Goal: Find specific page/section: Find specific page/section

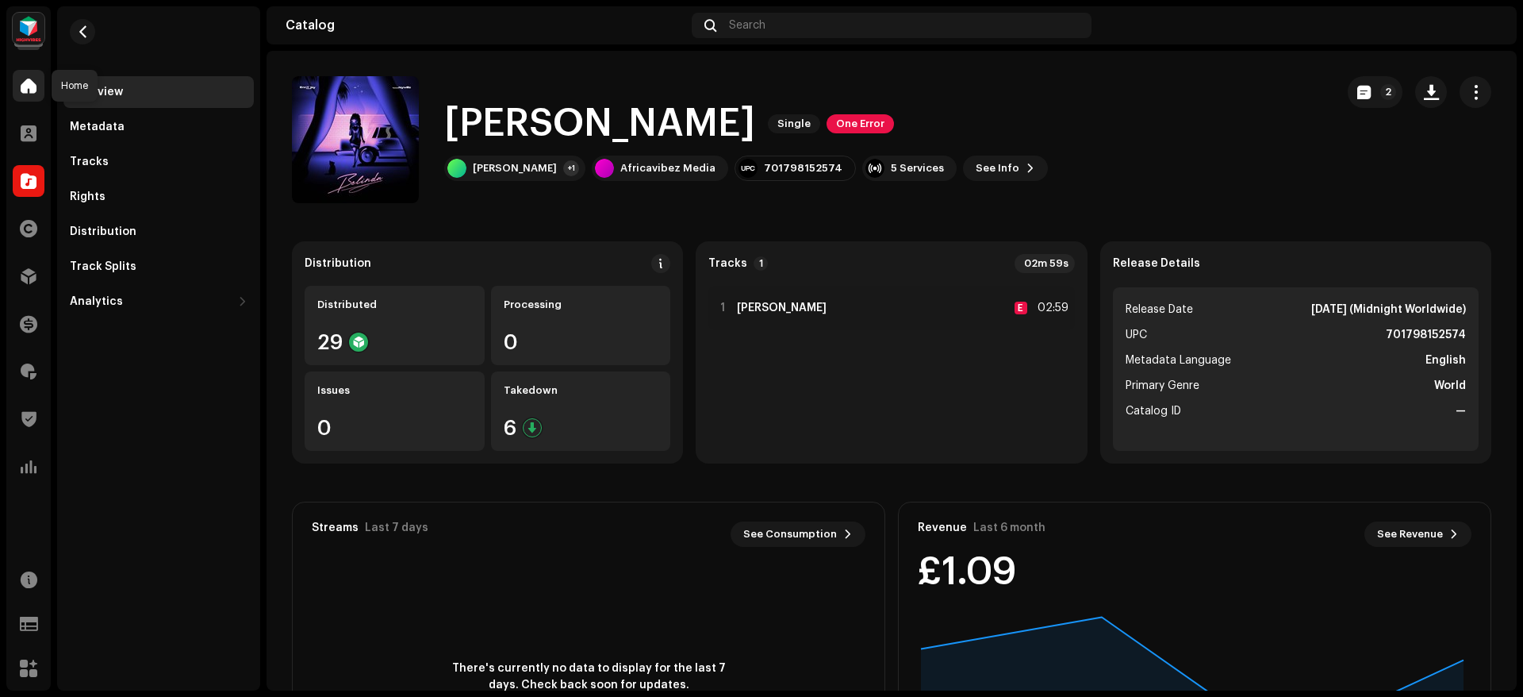
click at [27, 92] on span at bounding box center [29, 85] width 16 height 13
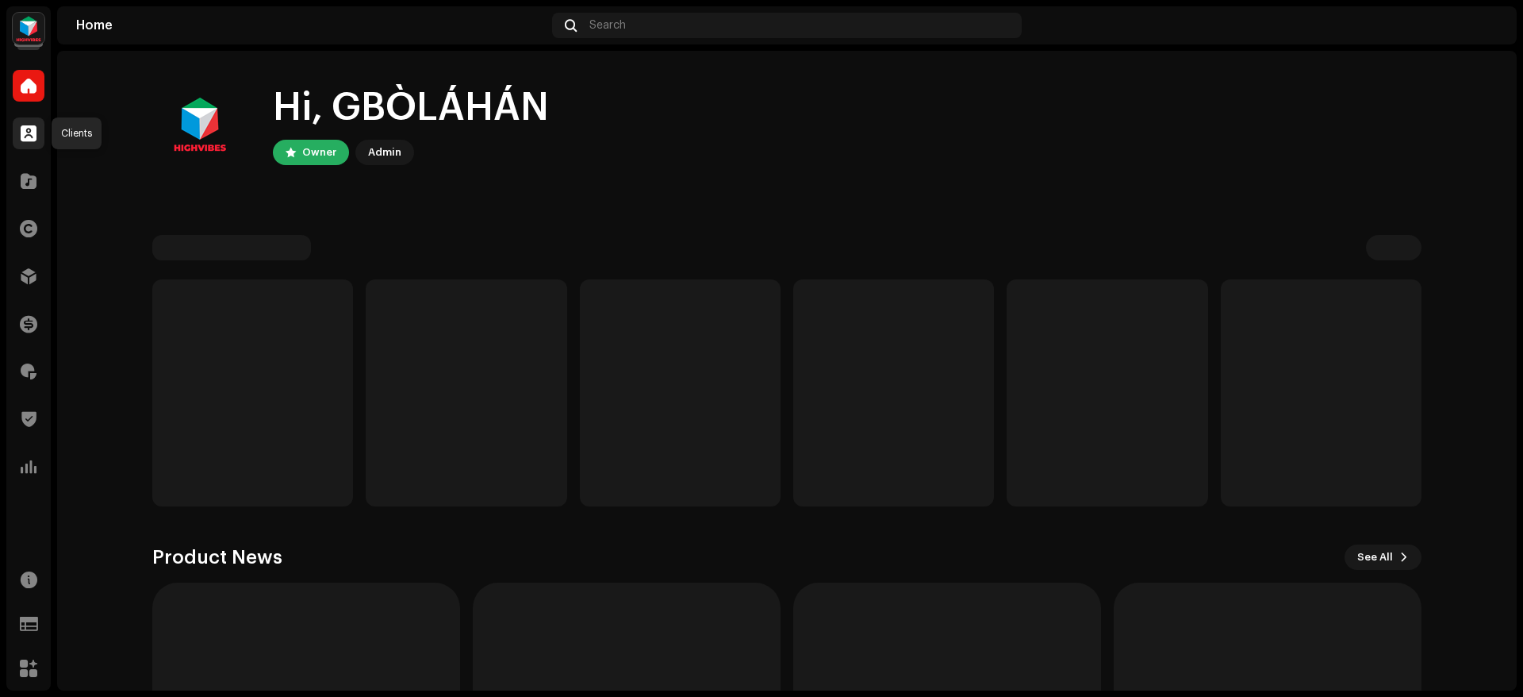
click at [28, 137] on span at bounding box center [29, 133] width 16 height 13
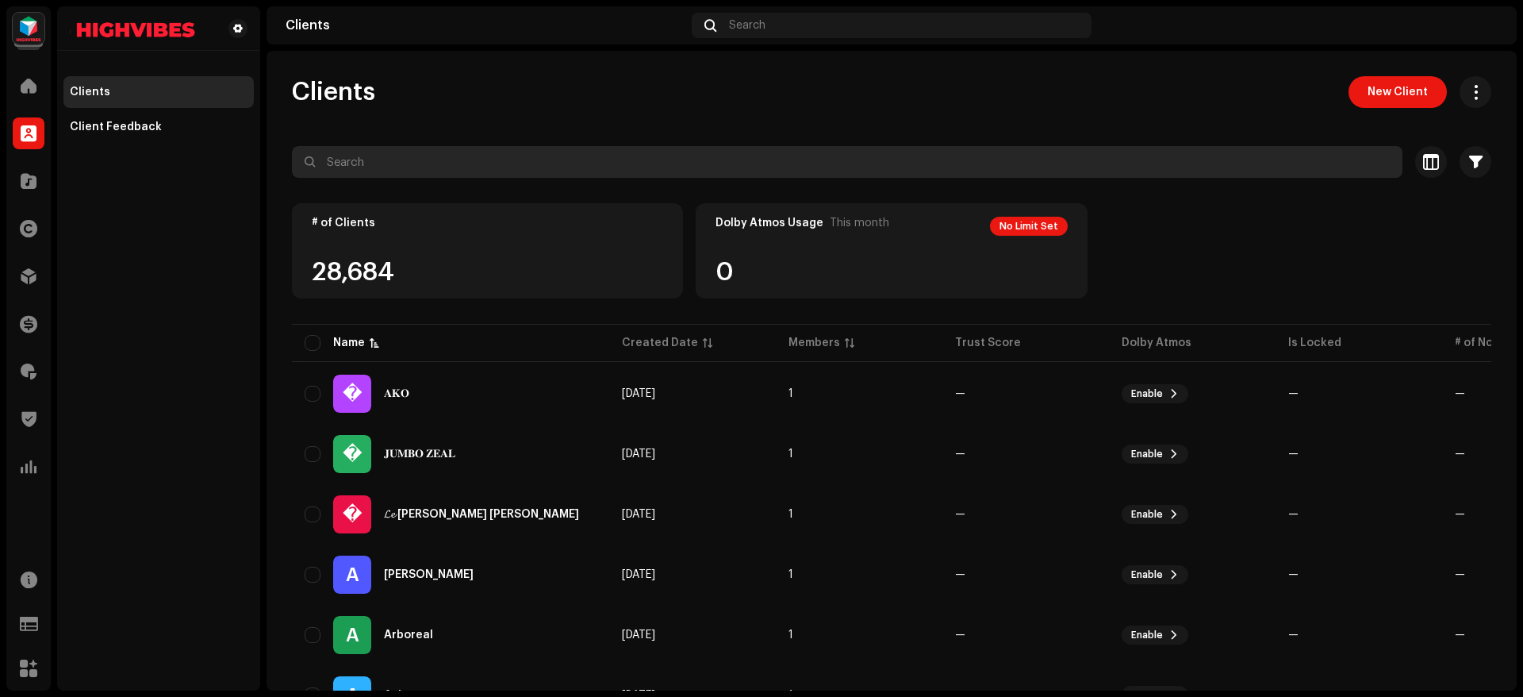
click at [407, 167] on input "text" at bounding box center [847, 162] width 1111 height 32
type input "junkhouse"
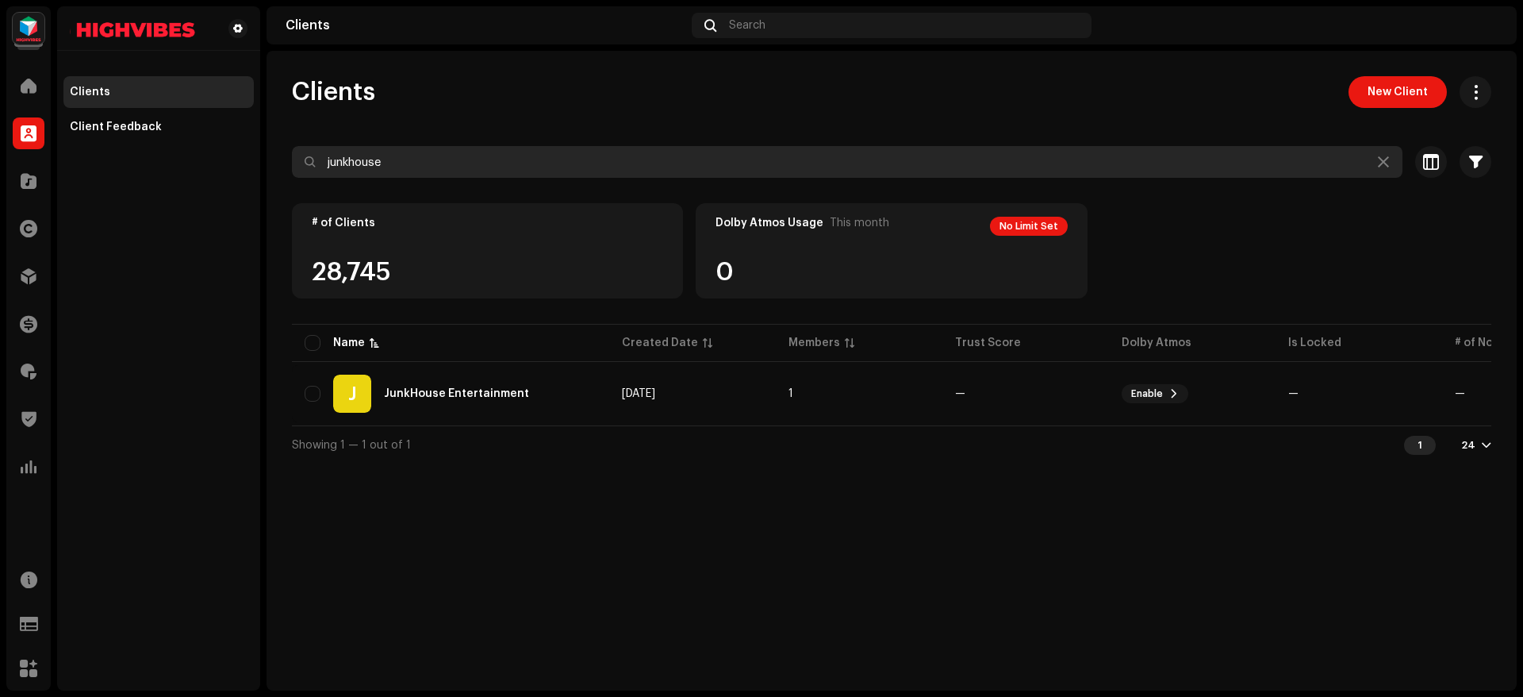
scroll to position [0, 117]
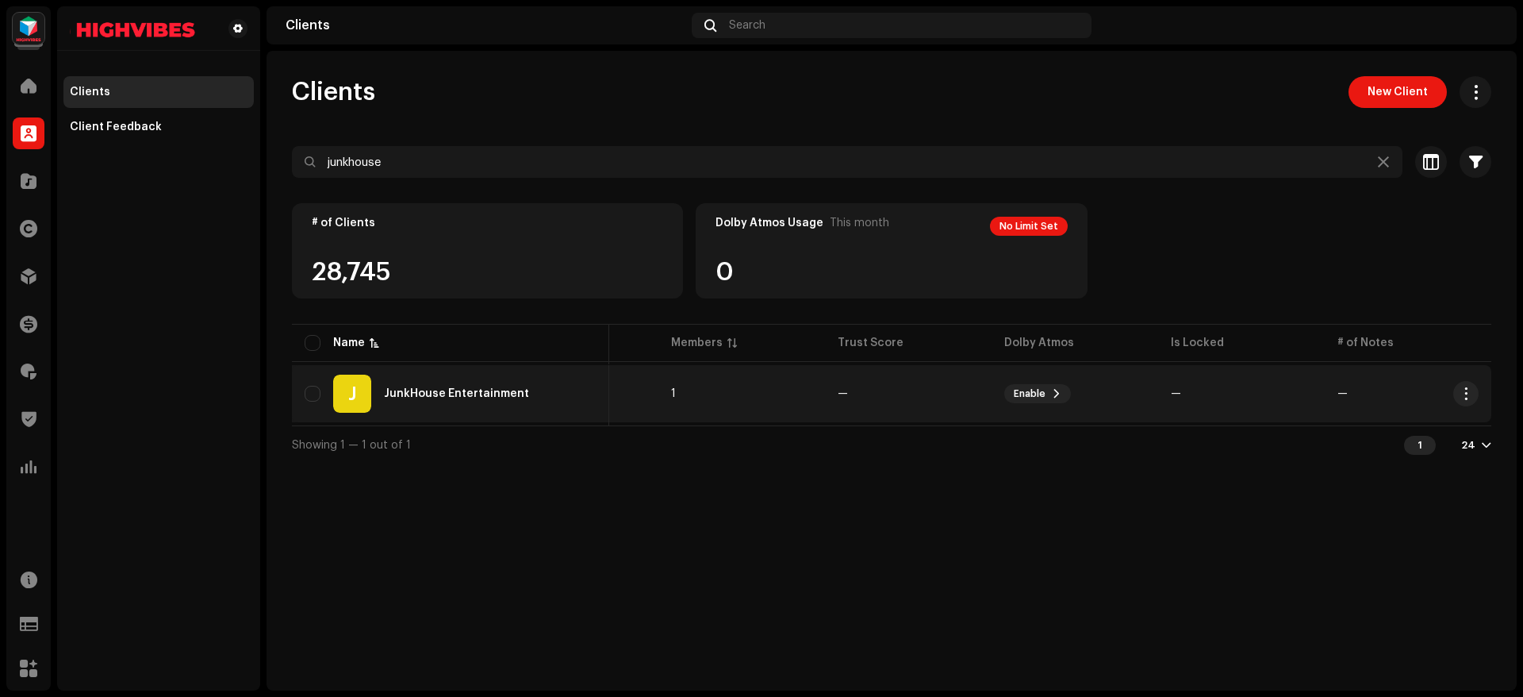
click at [452, 401] on div "J JunkHouse Entertainment" at bounding box center [451, 393] width 292 height 38
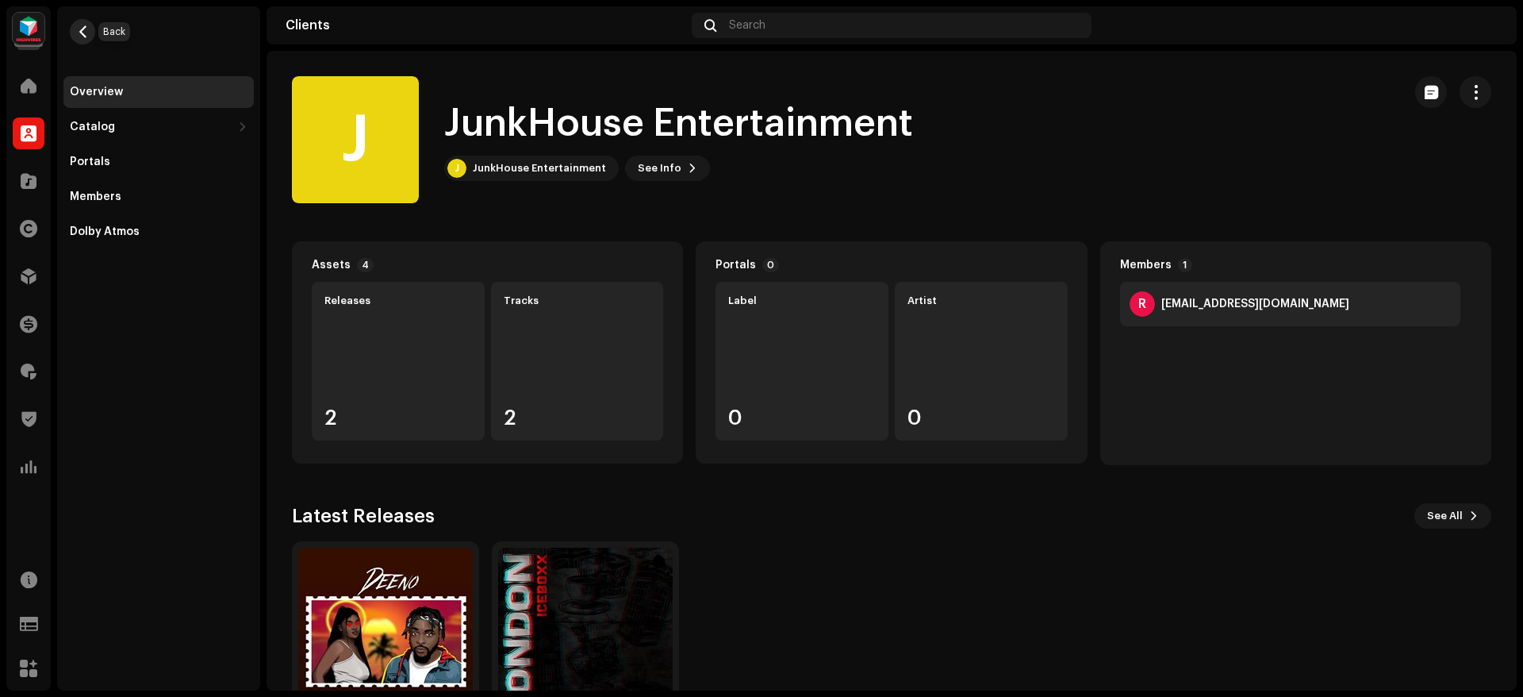
click at [81, 32] on span "button" at bounding box center [83, 31] width 12 height 13
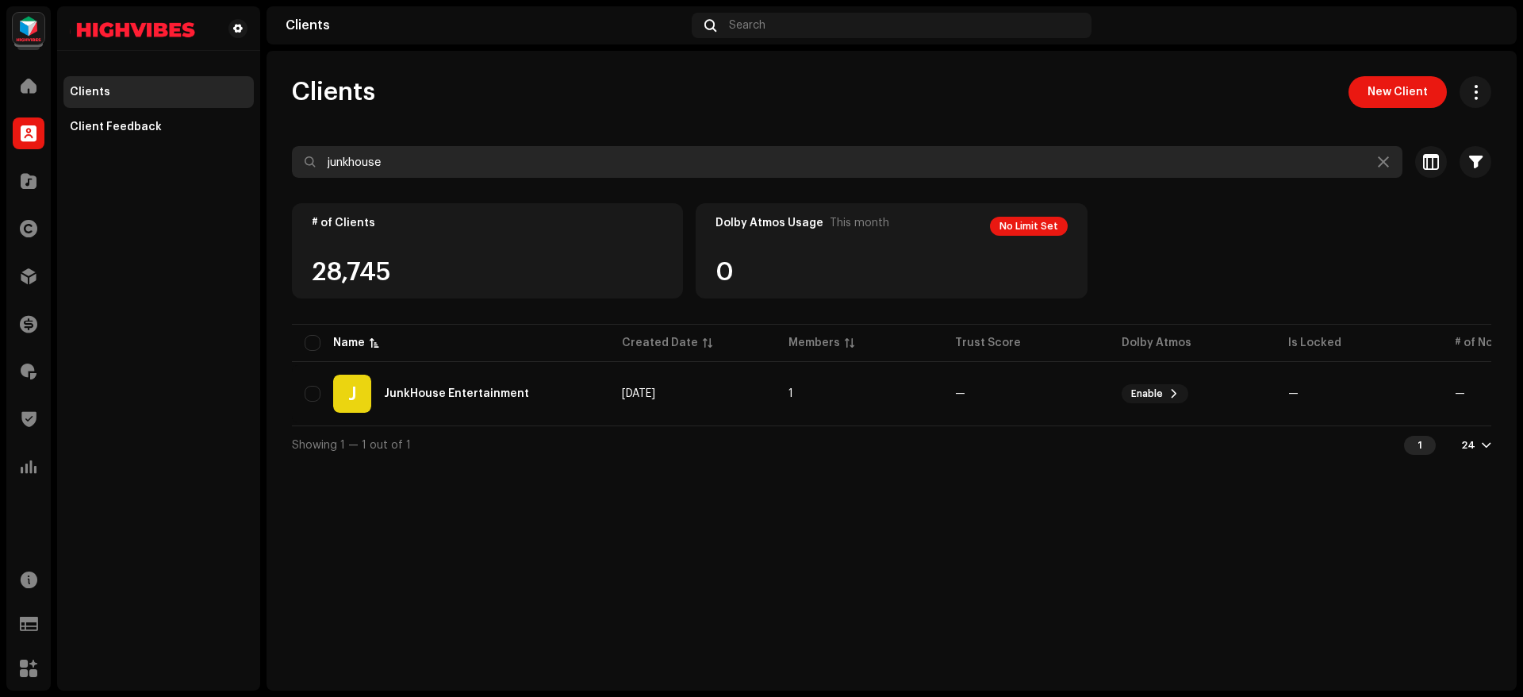
drag, startPoint x: 418, startPoint y: 160, endPoint x: 251, endPoint y: 176, distance: 167.4
click at [251, 176] on div "HIGHVIBES Home Clients Catalog Rights Distribution Finance Royalties Trust & Sa…" at bounding box center [761, 348] width 1523 height 697
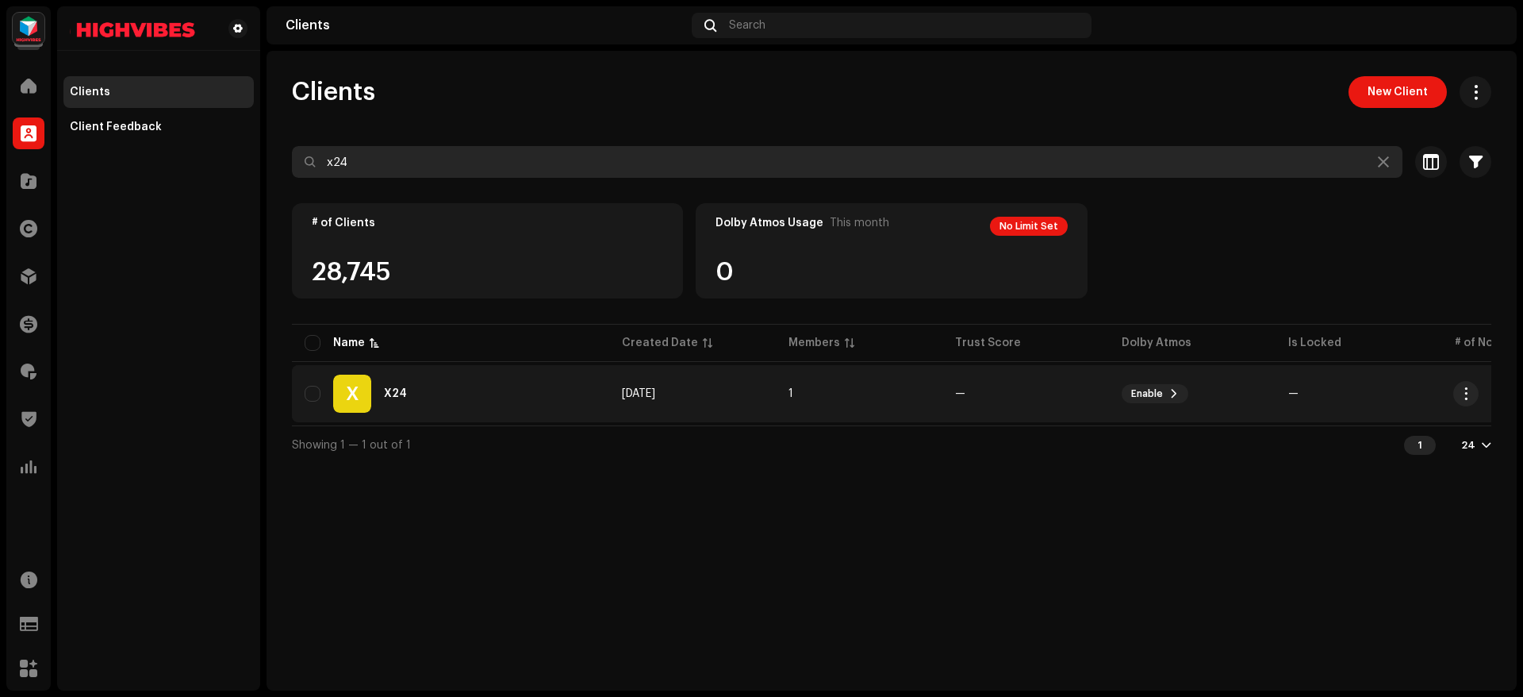
type input "x24"
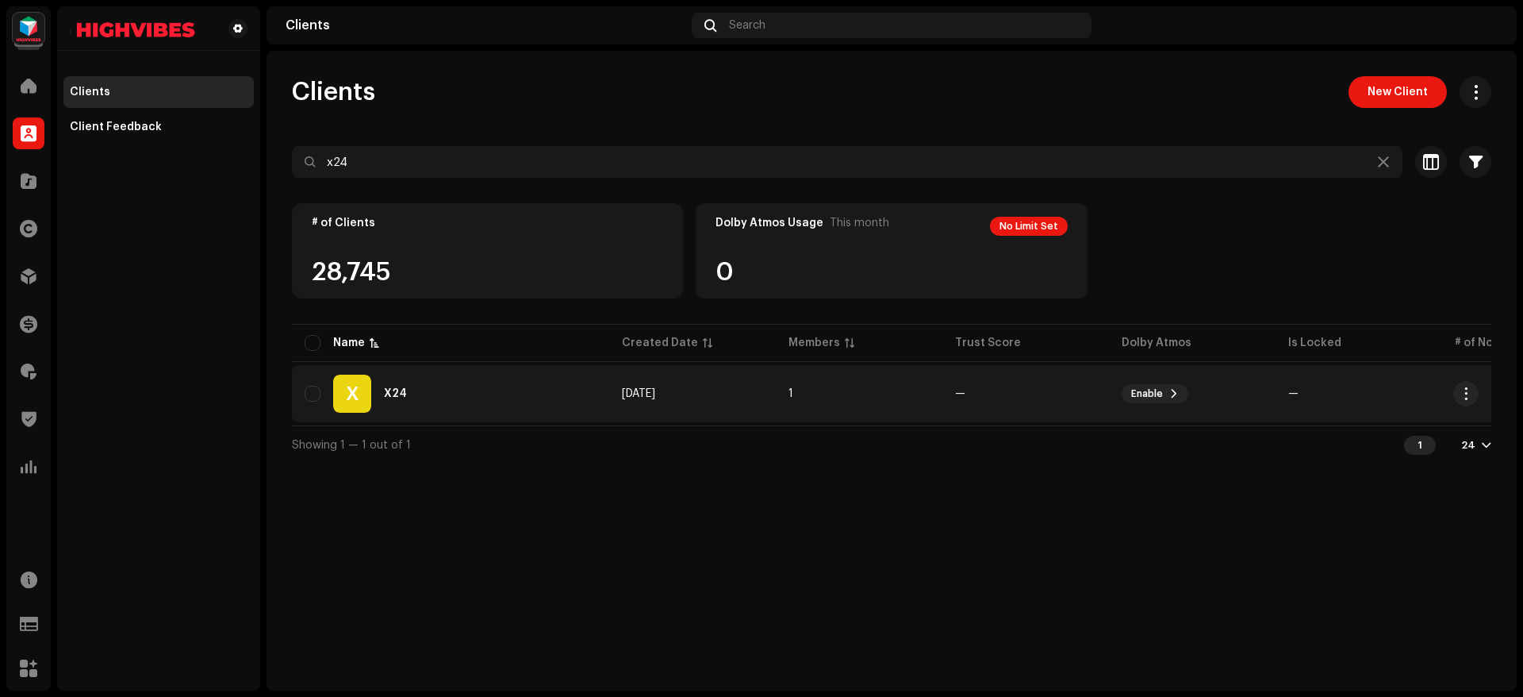
click at [411, 399] on div "X X24" at bounding box center [451, 393] width 292 height 38
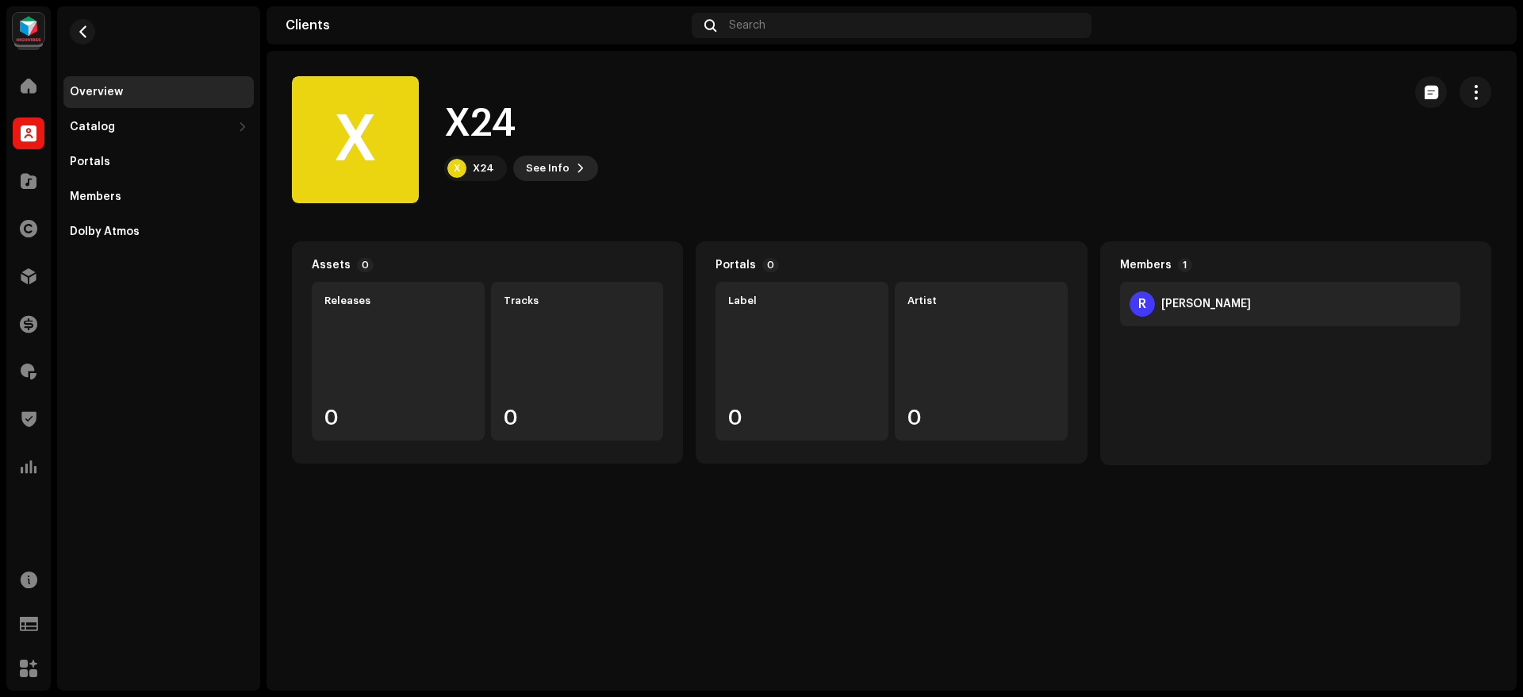
click at [549, 163] on span "See Info" at bounding box center [548, 168] width 44 height 32
click at [467, 168] on div "X X24" at bounding box center [475, 167] width 63 height 25
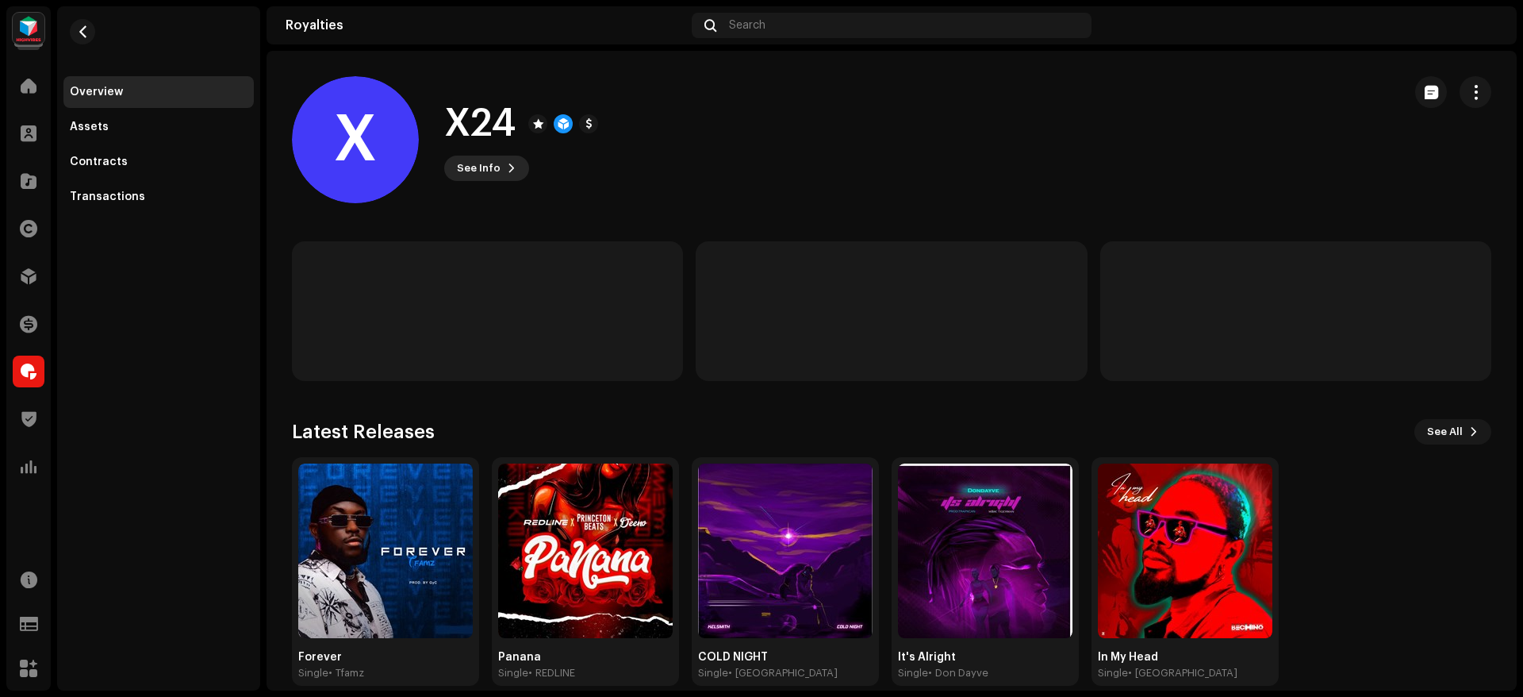
click at [490, 166] on span "See Info" at bounding box center [479, 168] width 44 height 32
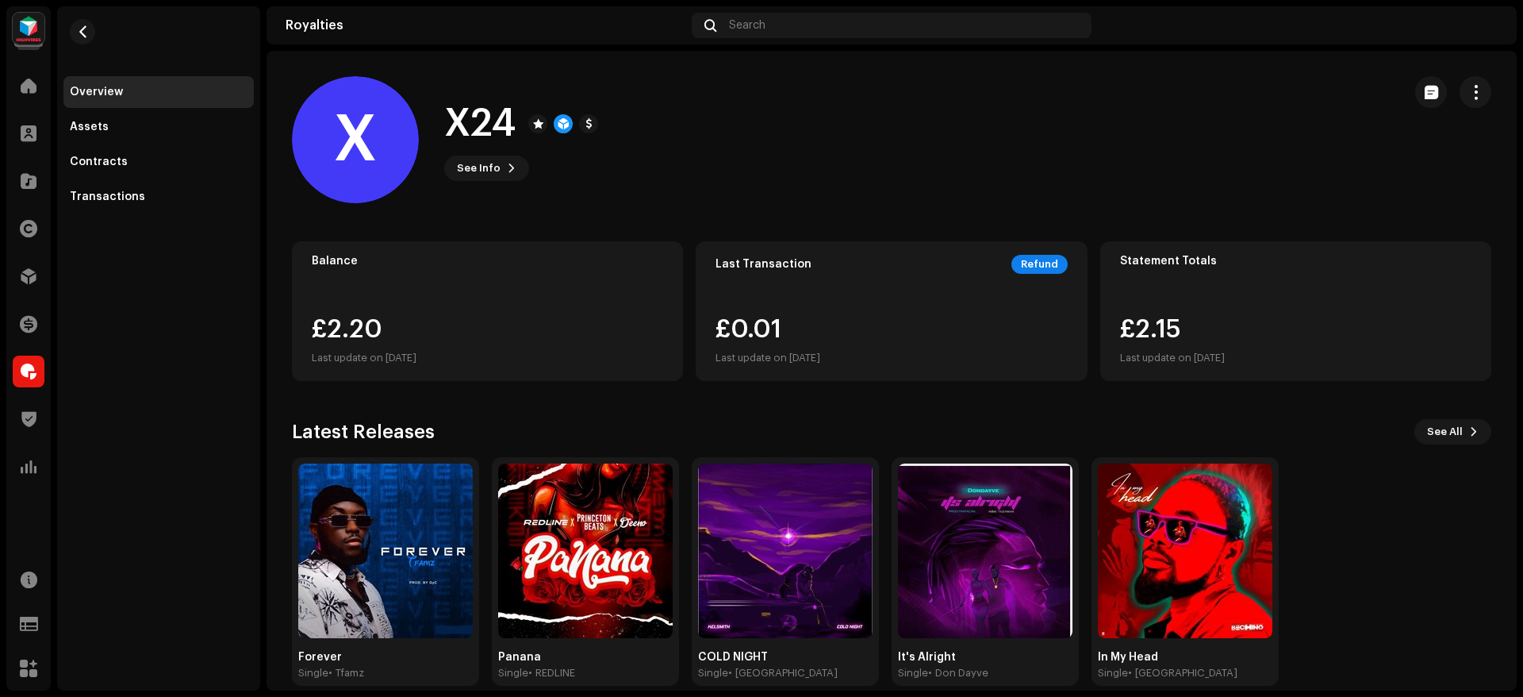
scroll to position [21, 0]
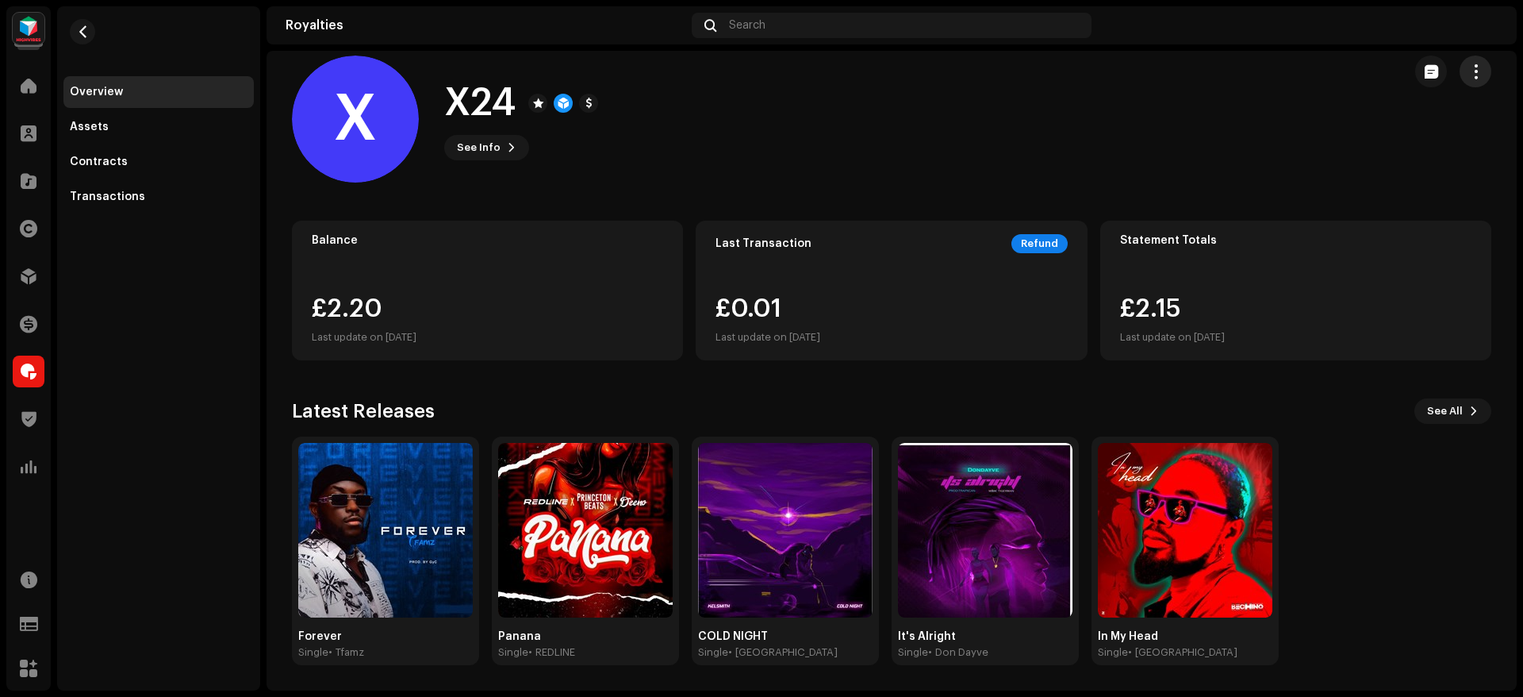
click at [1469, 67] on span "button" at bounding box center [1476, 71] width 15 height 13
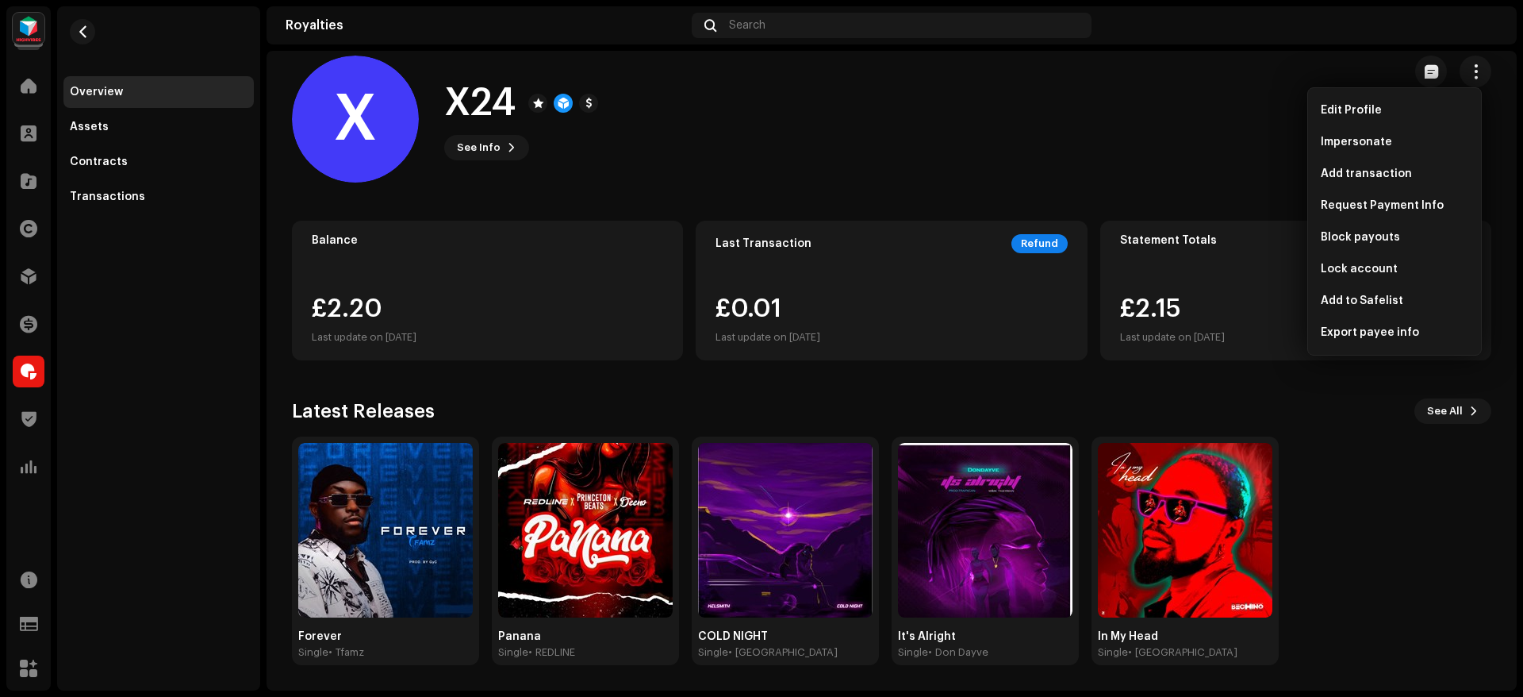
click at [1135, 157] on div "X X24 See Info" at bounding box center [841, 119] width 1098 height 127
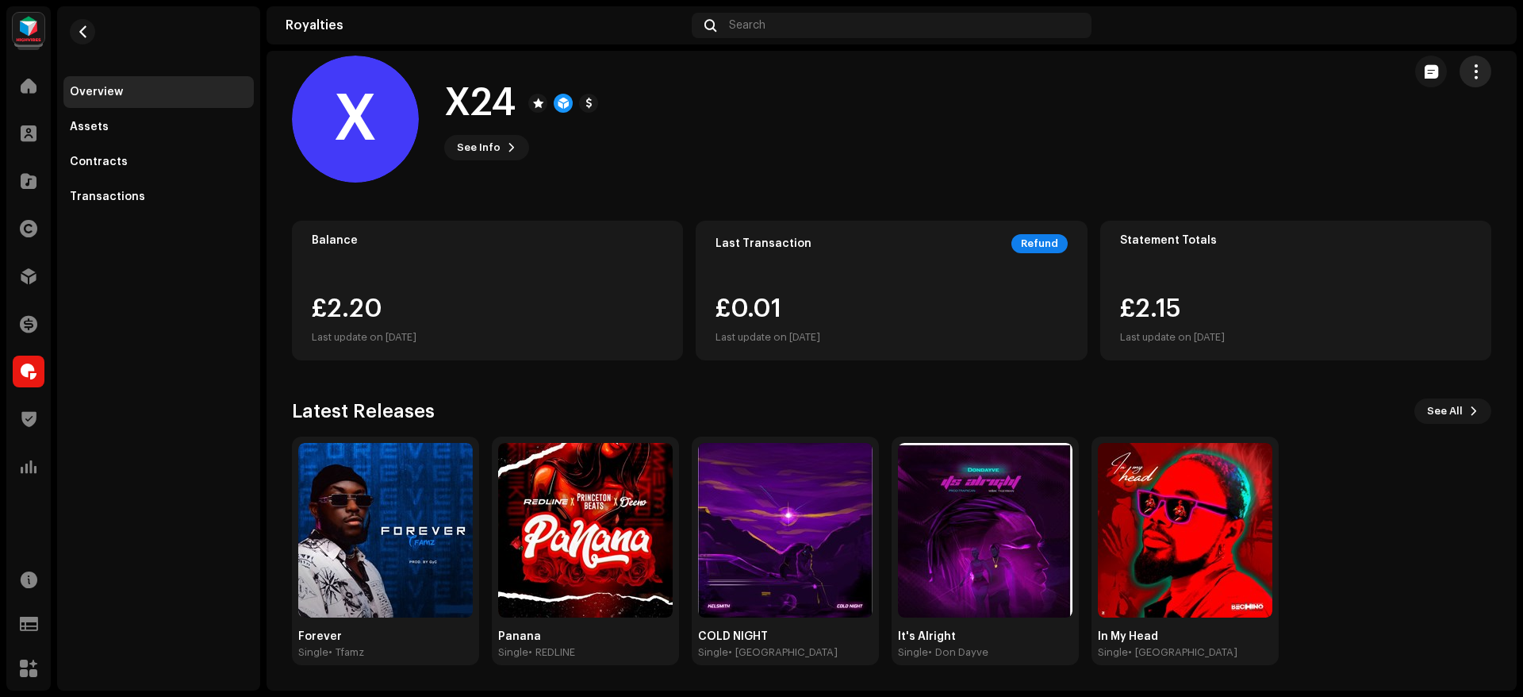
click at [1469, 77] on span "button" at bounding box center [1476, 71] width 15 height 13
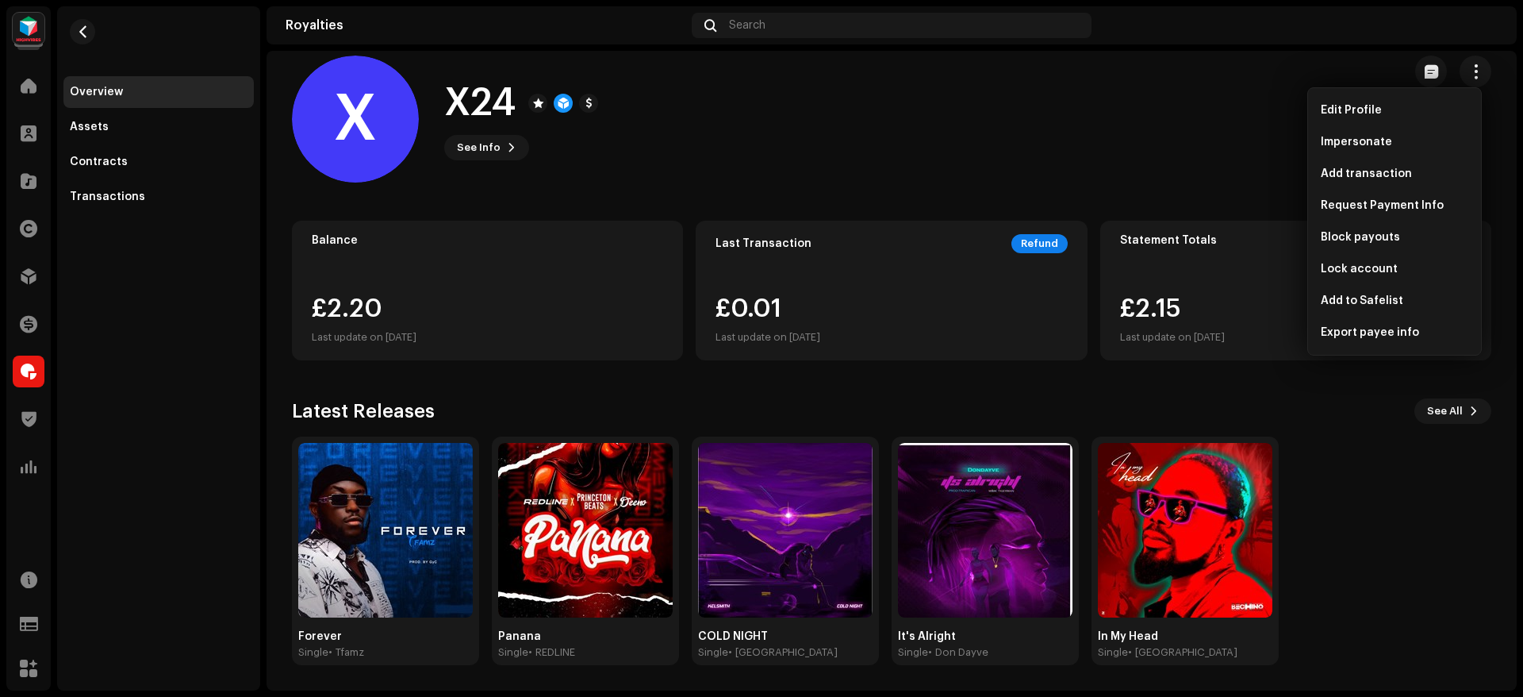
click at [1052, 172] on div "X X24 See Info" at bounding box center [841, 119] width 1098 height 127
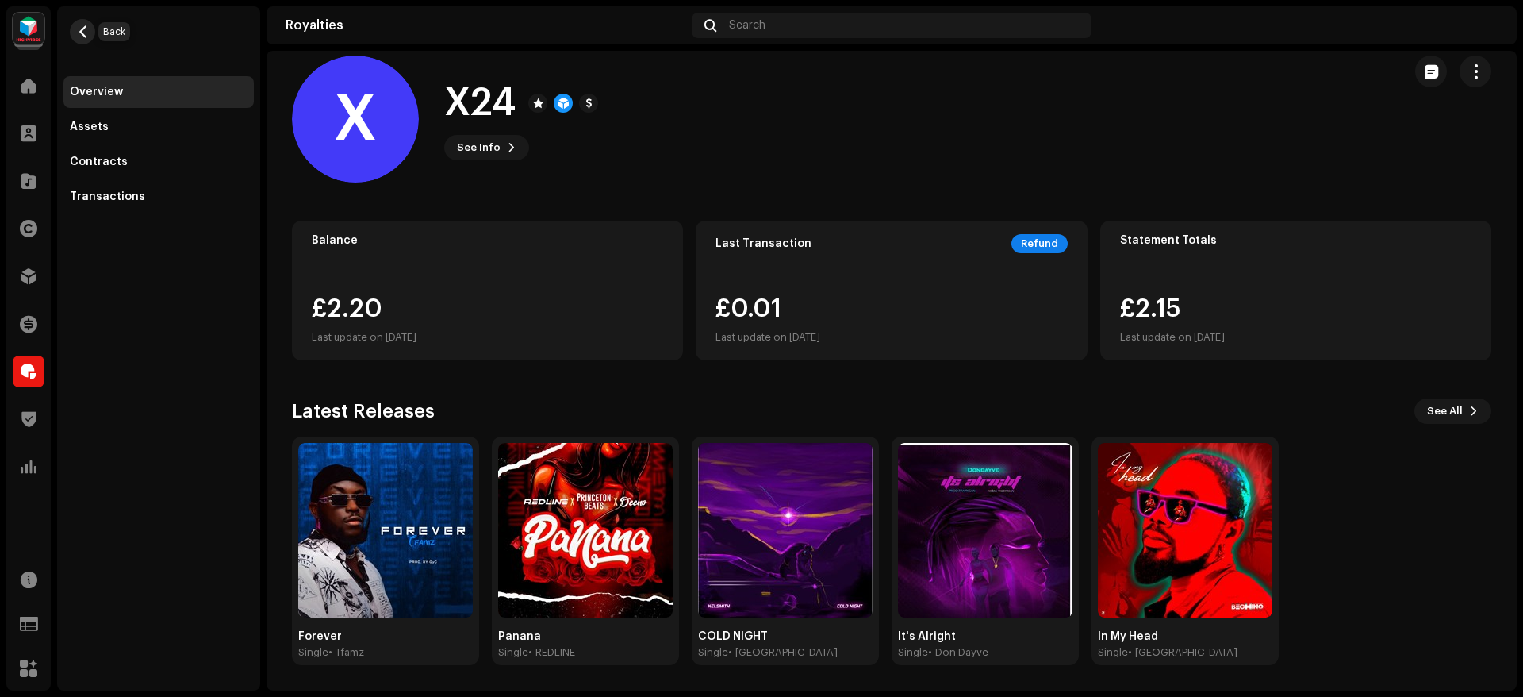
click at [81, 31] on span "button" at bounding box center [83, 31] width 12 height 13
